Goal: Task Accomplishment & Management: Manage account settings

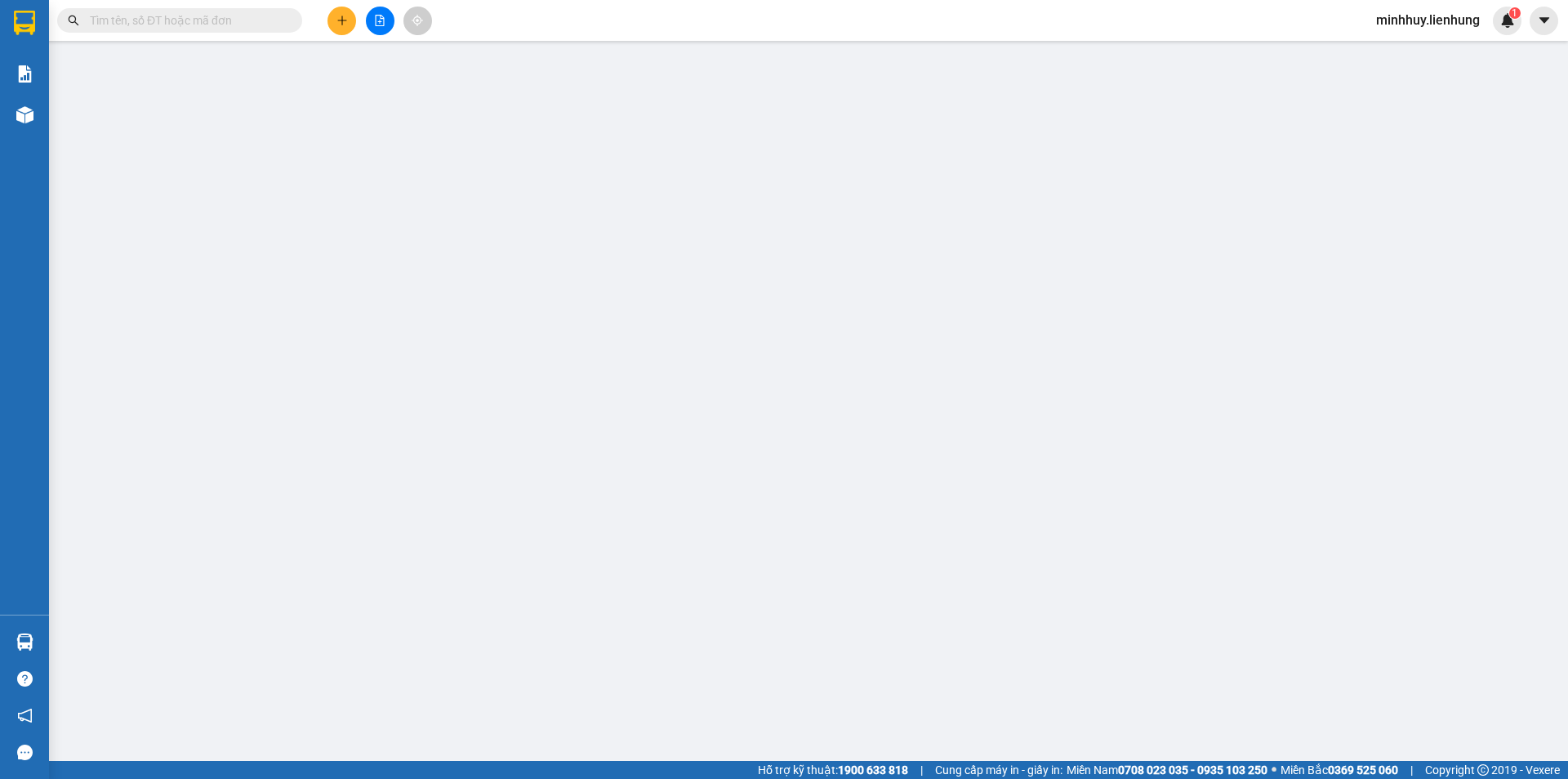
click at [1438, 27] on span "minhhuy.lienhung" at bounding box center [1428, 20] width 130 height 21
click at [1425, 58] on span "Đăng xuất" at bounding box center [1434, 50] width 97 height 18
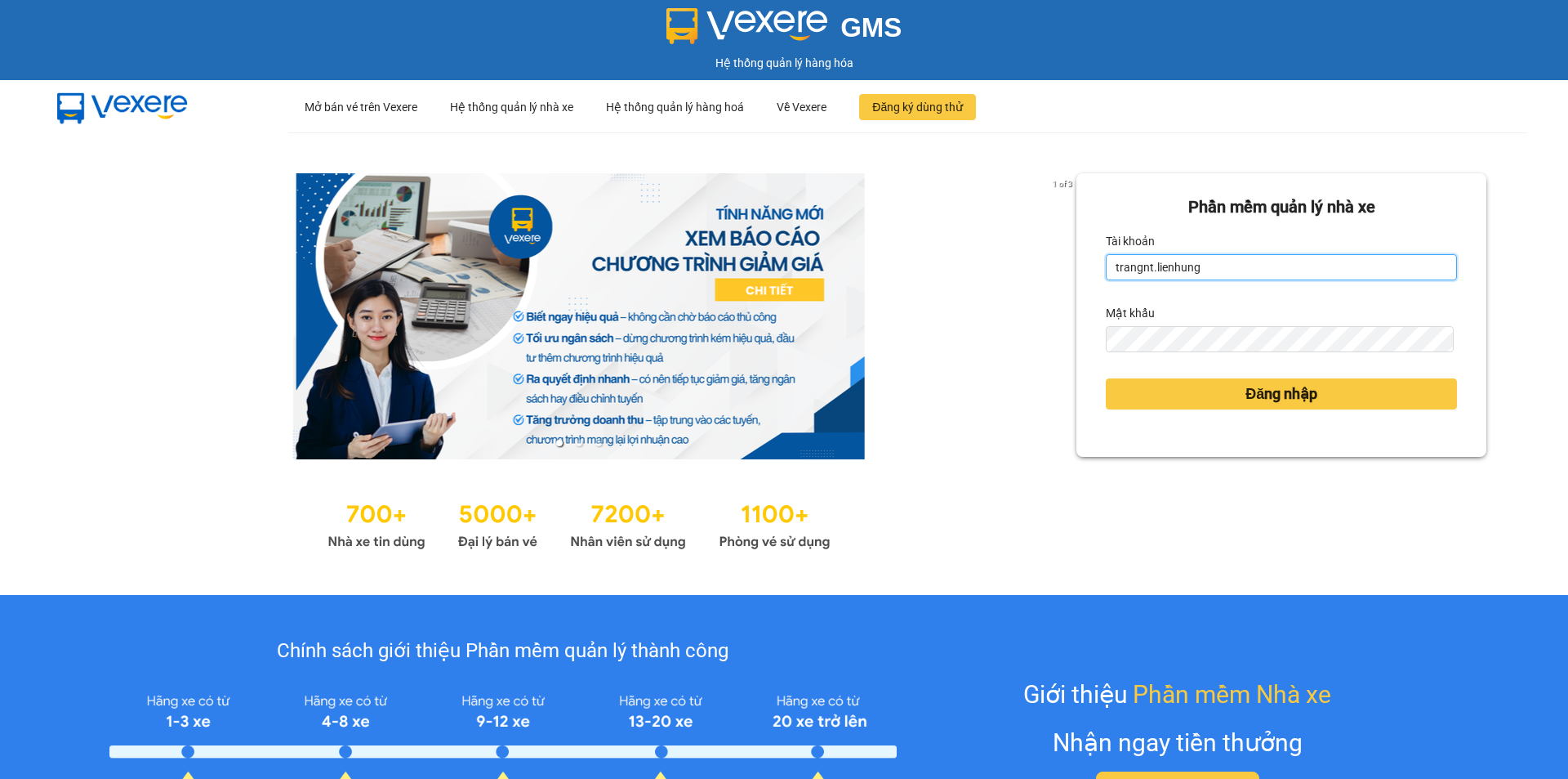
drag, startPoint x: 1216, startPoint y: 274, endPoint x: 1085, endPoint y: 284, distance: 131.4
click at [1085, 284] on div "Phần mềm quản lý nhà xe Tài khoản trangnt.lienhung Mật khẩu Đăng nhập" at bounding box center [1281, 315] width 410 height 284
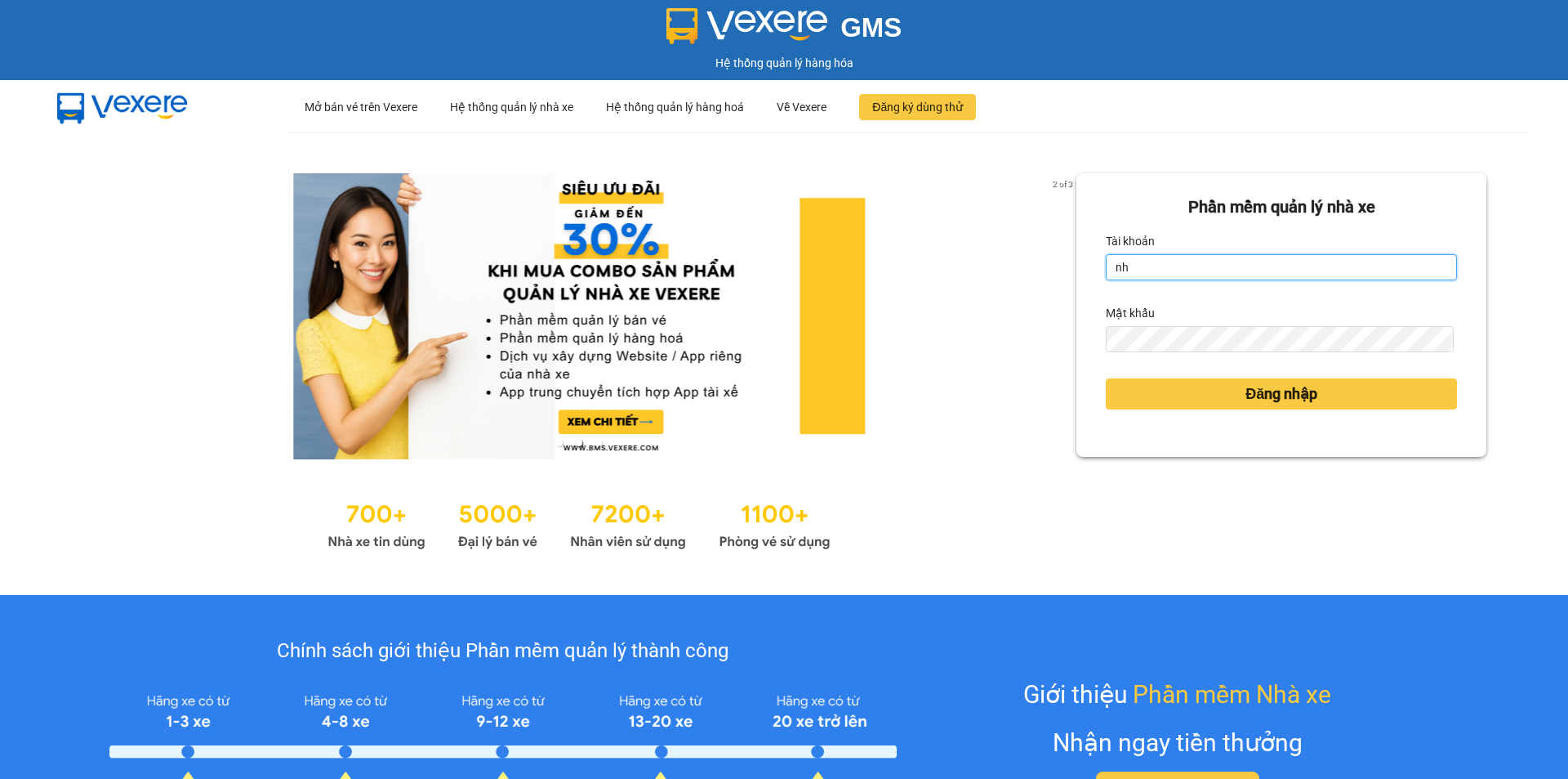
type input "nha.lienhung"
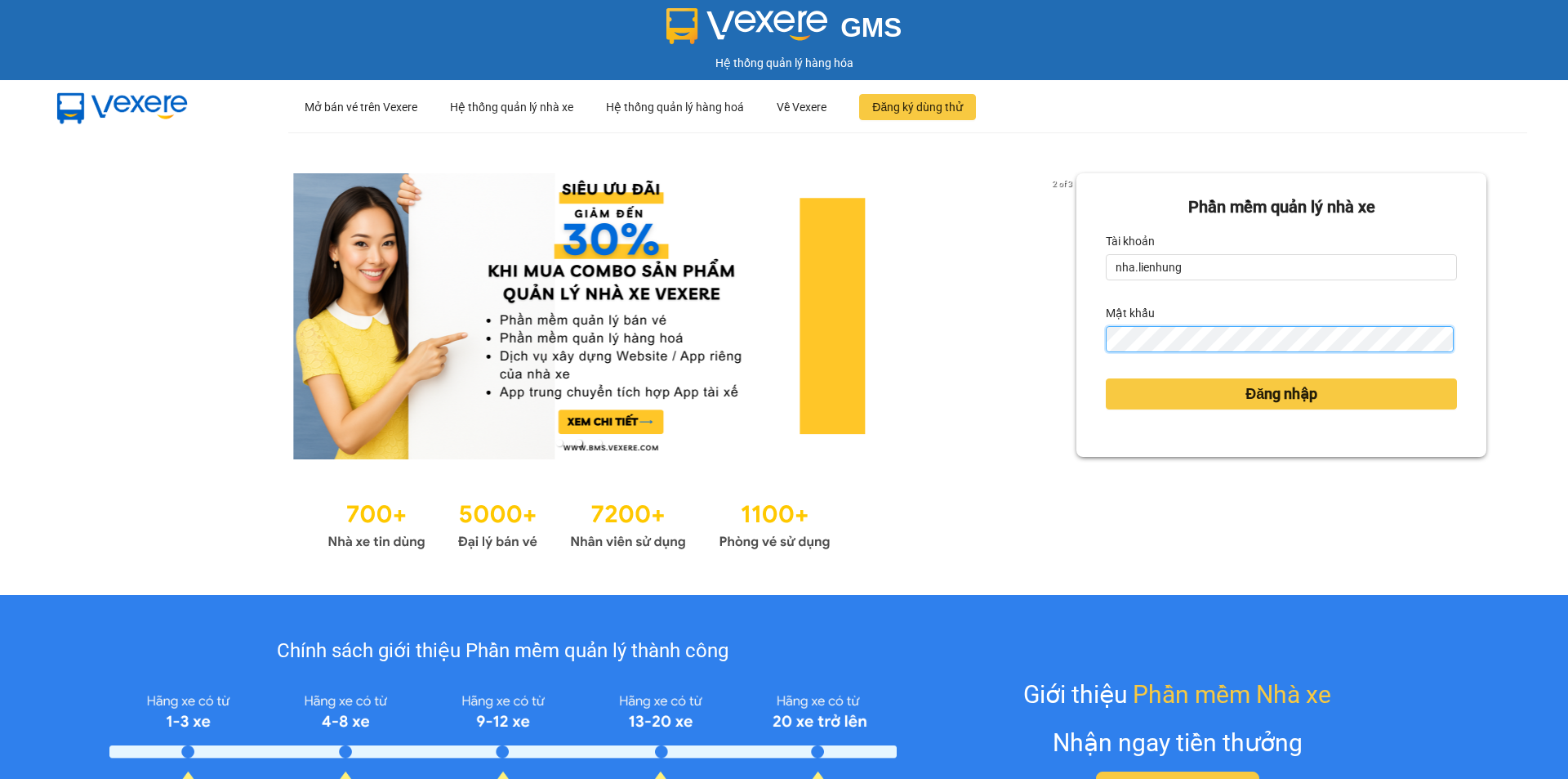
click at [1094, 341] on div "Phần mềm quản lý nhà xe Tài khoản nha.lienhung Mật khẩu Đăng nhập" at bounding box center [1281, 315] width 410 height 284
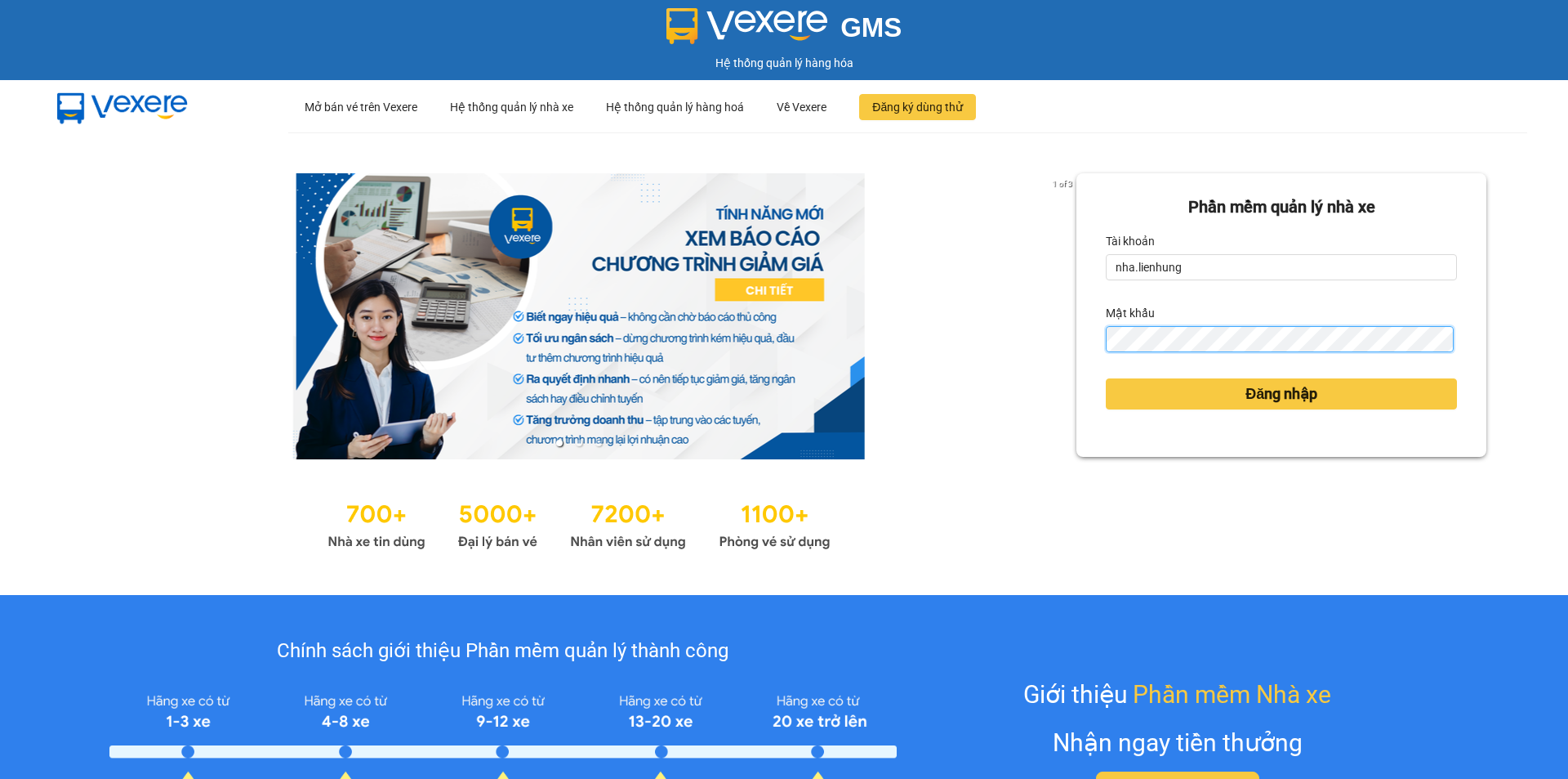
click at [1106, 378] on button "Đăng nhập" at bounding box center [1281, 394] width 351 height 31
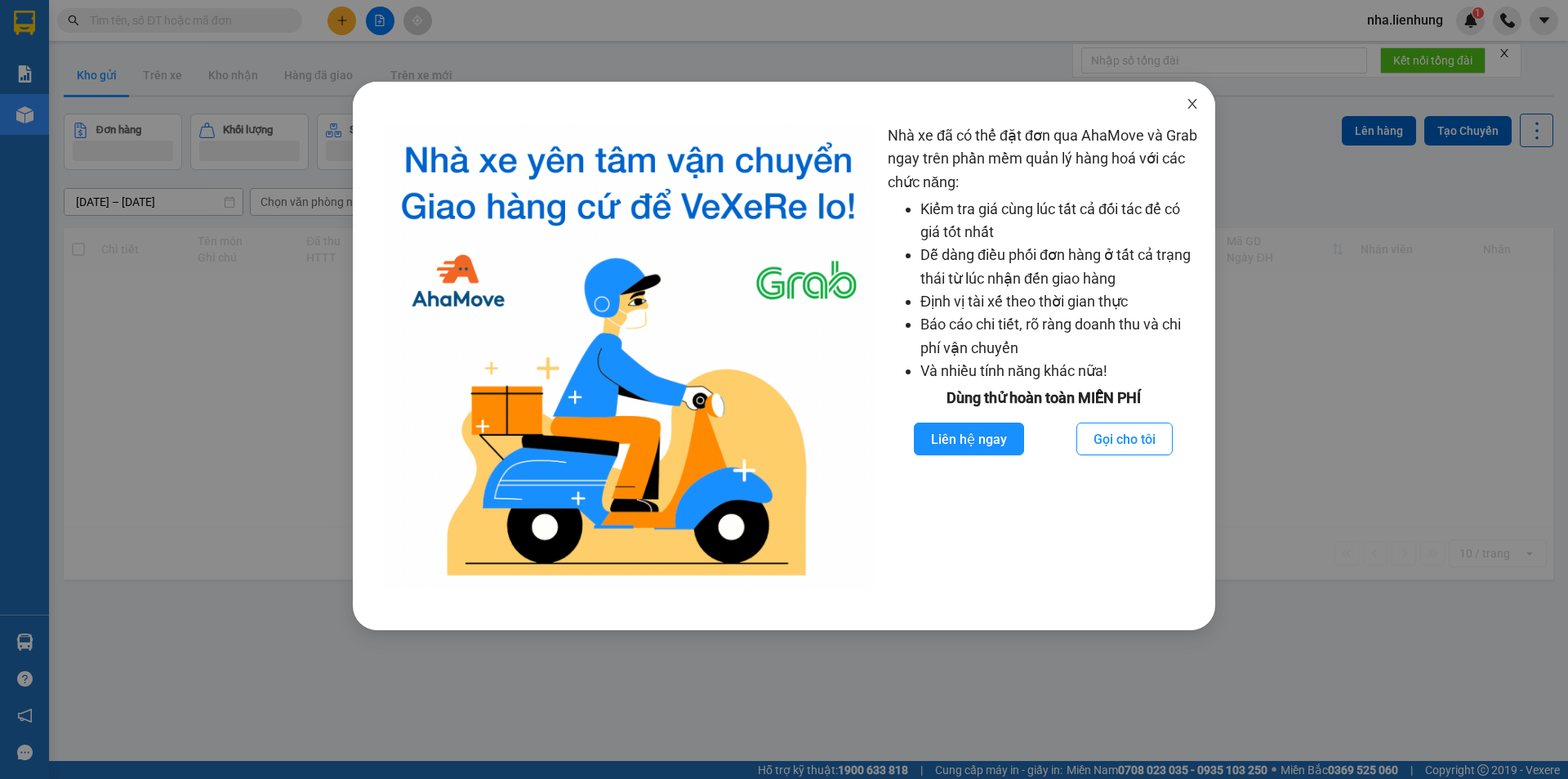
click at [1184, 105] on span "Close" at bounding box center [1192, 104] width 46 height 46
